Goal: Information Seeking & Learning: Learn about a topic

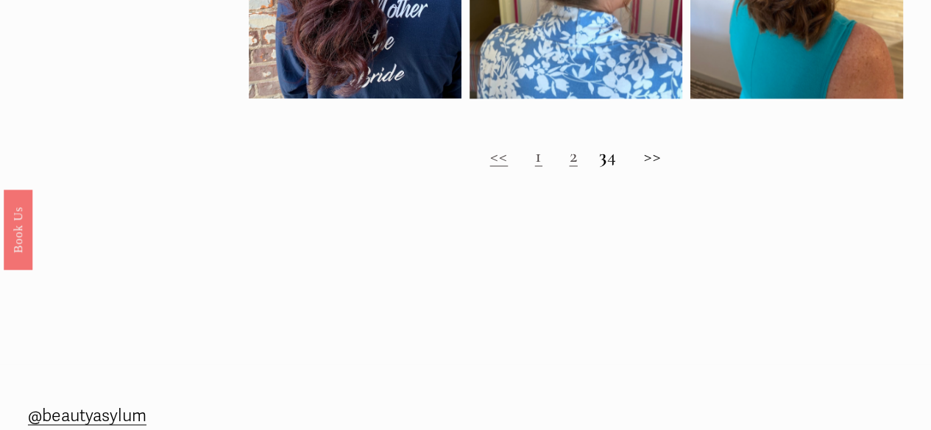
scroll to position [1157, 0]
click at [569, 166] on link "2" at bounding box center [573, 154] width 8 height 23
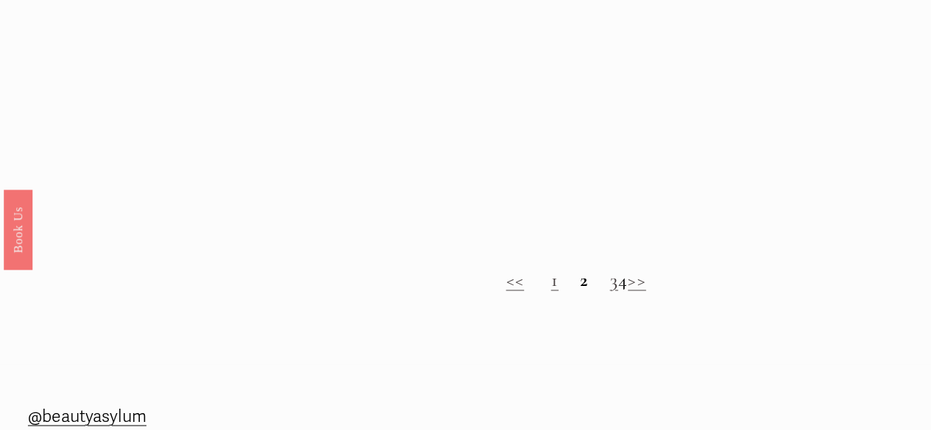
scroll to position [1089, 0]
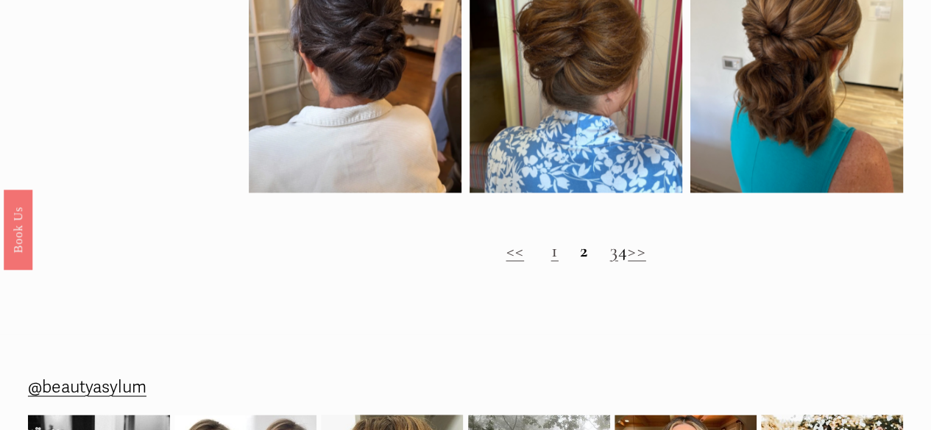
click at [609, 258] on link "3" at bounding box center [613, 250] width 8 height 23
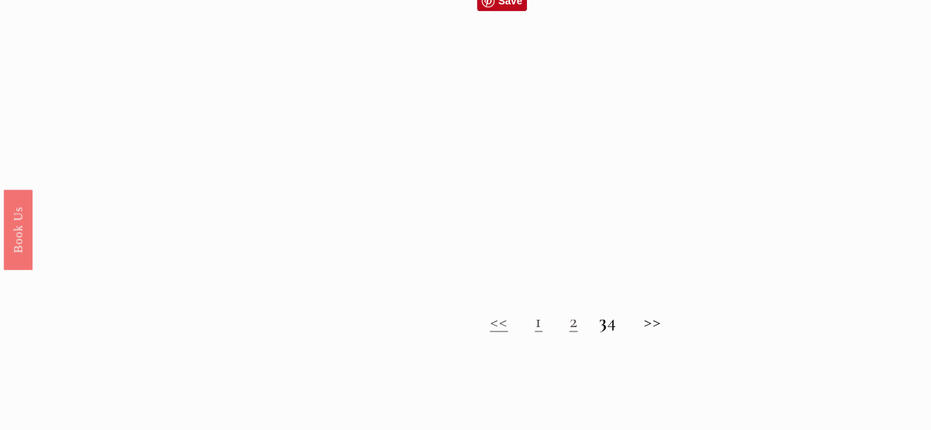
scroll to position [1000, 0]
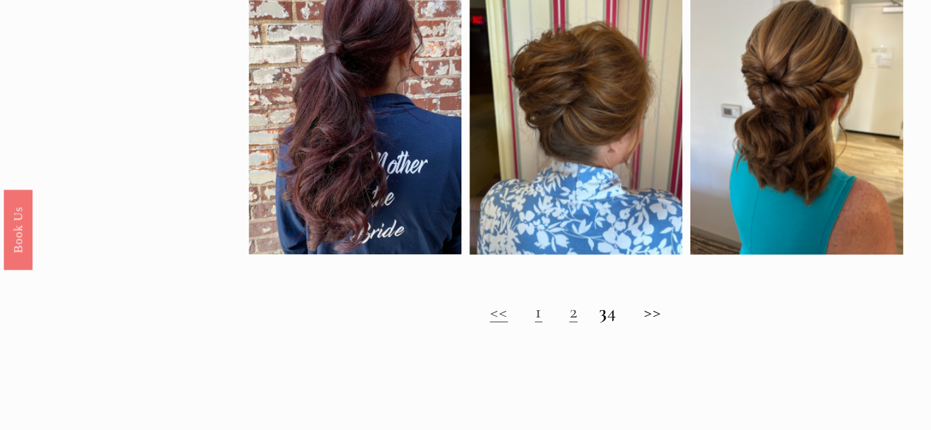
click at [599, 323] on strong "3" at bounding box center [603, 311] width 8 height 23
click at [625, 323] on h2 "<< 1 2 3 4 >>" at bounding box center [576, 312] width 654 height 22
click at [624, 323] on h2 "<< 1 2 3 4 >>" at bounding box center [576, 312] width 654 height 22
